Goal: Register for event/course

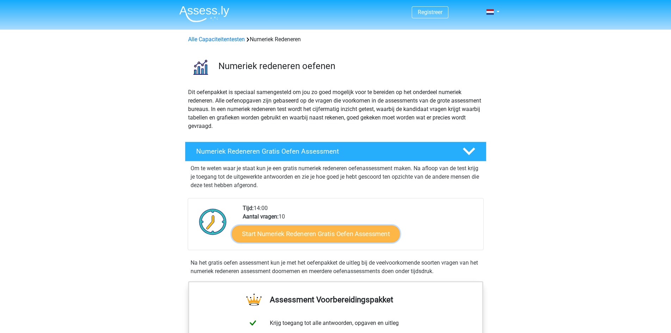
click at [296, 233] on link "Start Numeriek Redeneren Gratis Oefen Assessment" at bounding box center [316, 233] width 168 height 17
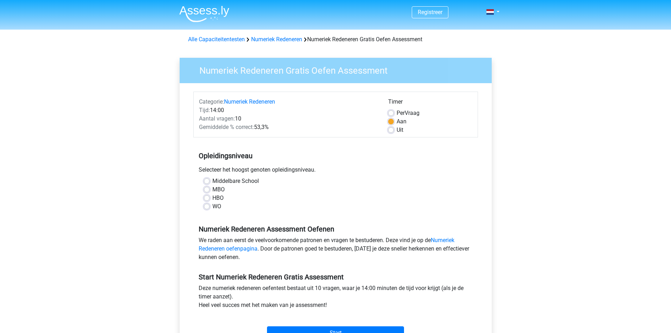
click at [212, 198] on label "HBO" at bounding box center [217, 198] width 11 height 8
click at [206, 198] on input "HBO" at bounding box center [207, 197] width 6 height 7
radio input "true"
drag, startPoint x: 667, startPoint y: 187, endPoint x: 664, endPoint y: 225, distance: 38.2
click at [664, 225] on div "Registreer Nederlands English" at bounding box center [335, 278] width 671 height 556
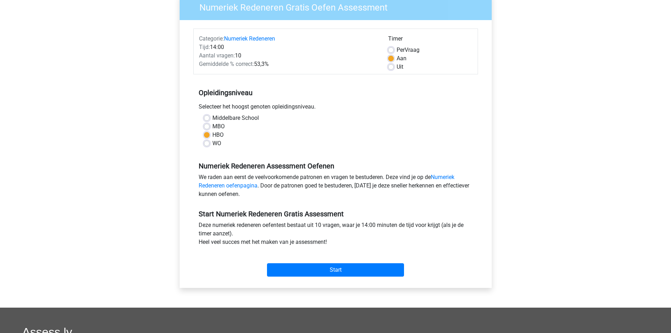
scroll to position [64, 0]
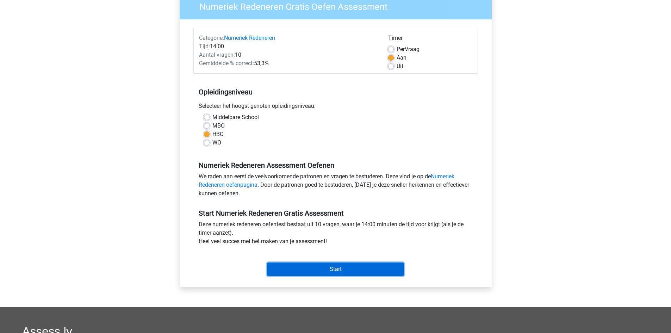
click at [351, 269] on input "Start" at bounding box center [335, 268] width 137 height 13
